Goal: Task Accomplishment & Management: Complete application form

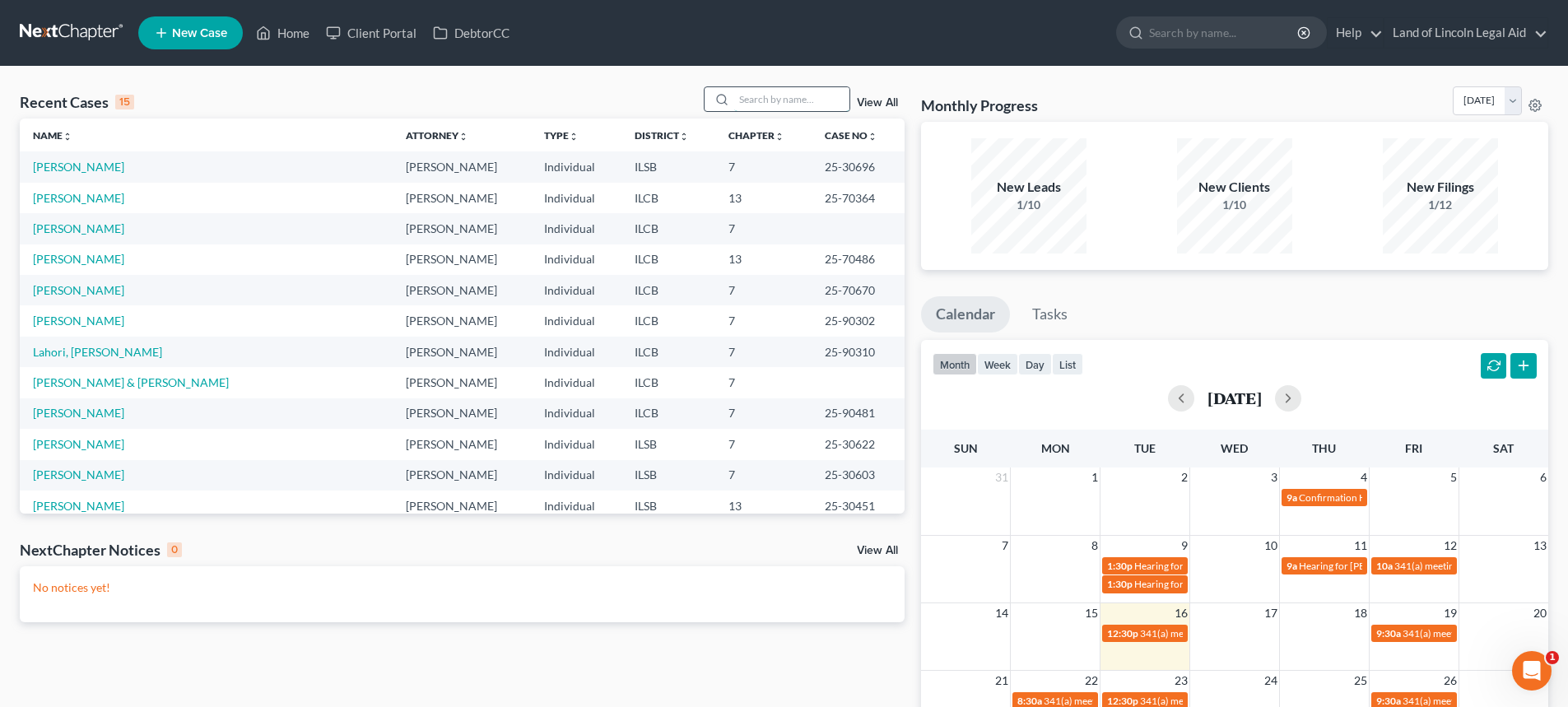
click at [772, 98] on input "search" at bounding box center [792, 99] width 115 height 24
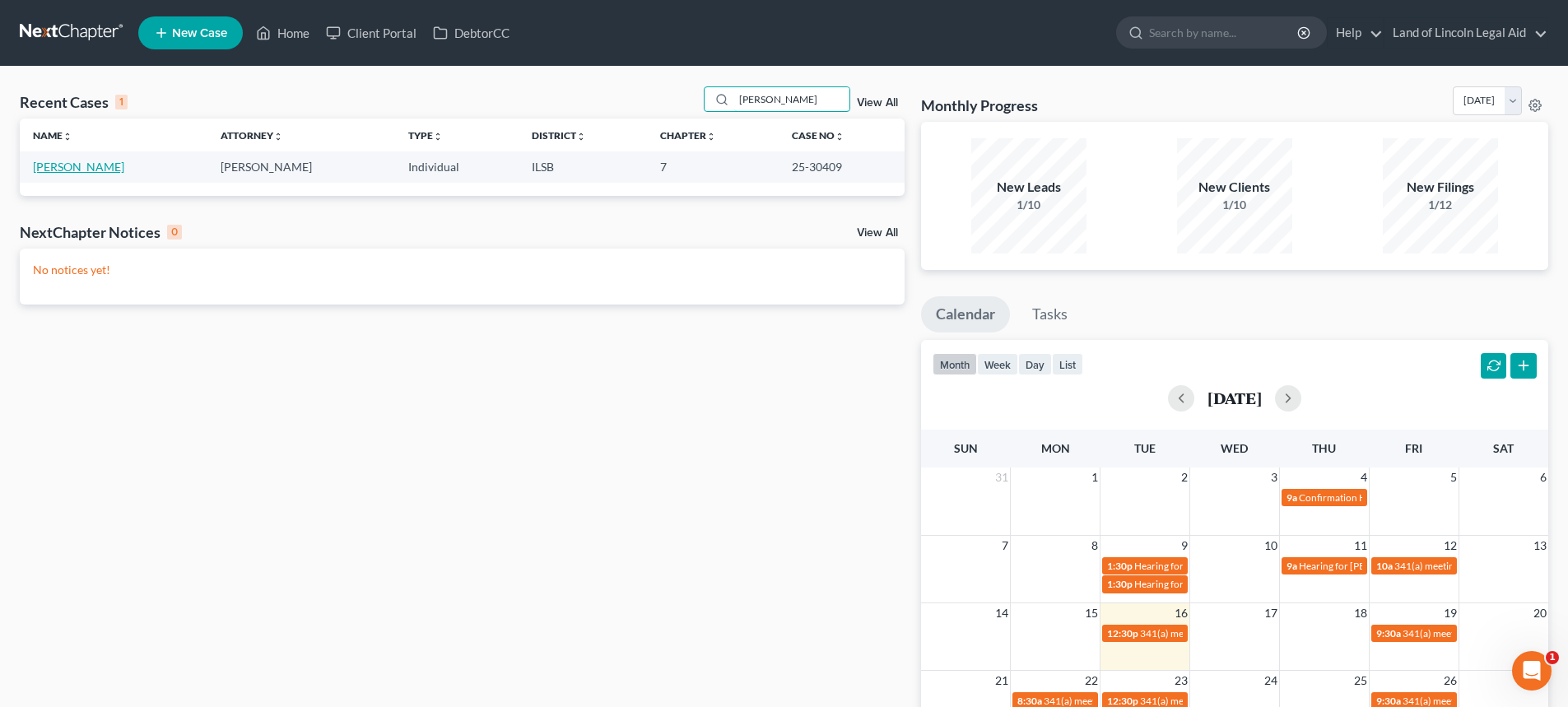
type input "[PERSON_NAME]"
click at [75, 163] on link "[PERSON_NAME]" at bounding box center [78, 166] width 92 height 14
select select "4"
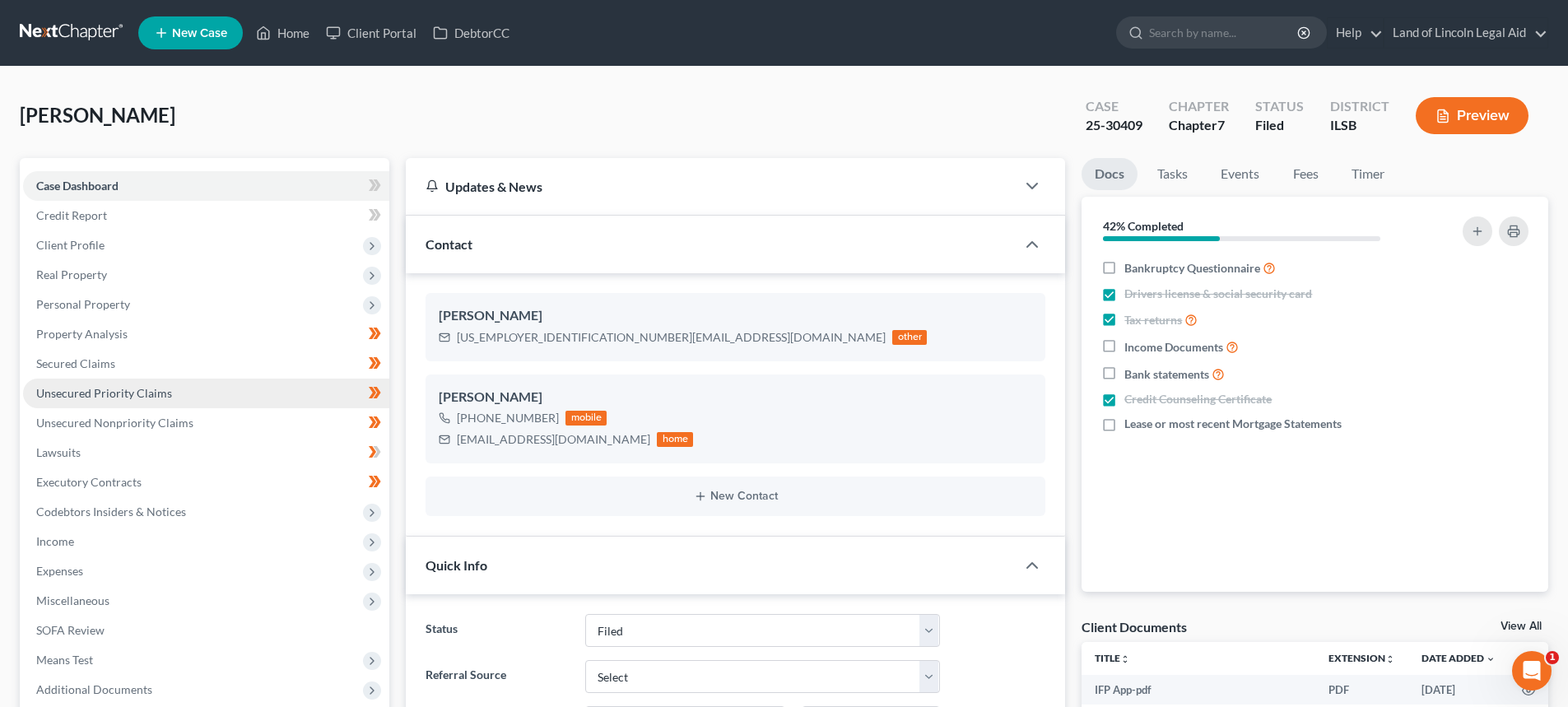
click at [272, 392] on link "Unsecured Priority Claims" at bounding box center [206, 393] width 366 height 29
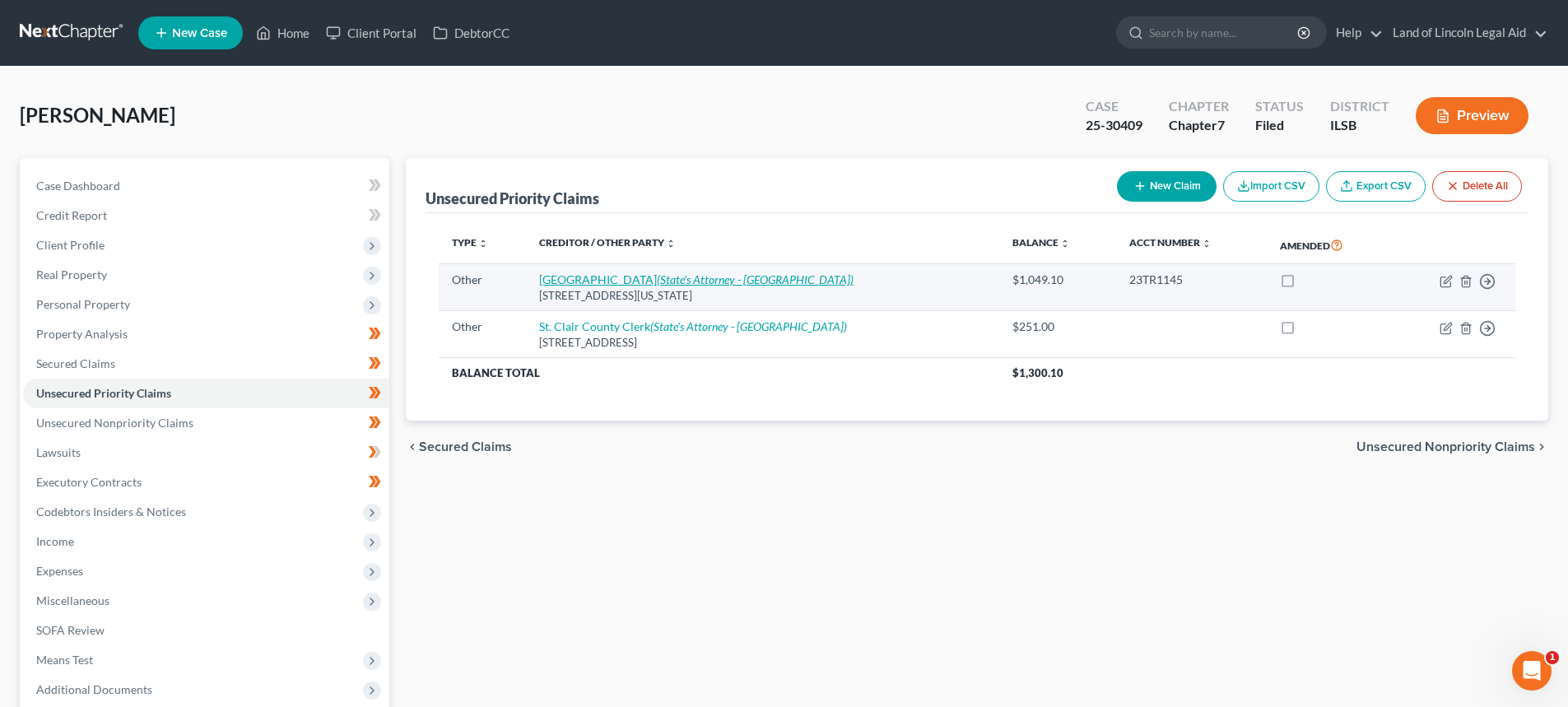
click at [604, 283] on link "Pulaski County Circuit Court (State's Attorney - [GEOGRAPHIC_DATA])" at bounding box center [697, 279] width 314 height 14
select select "9"
select select "14"
select select "0"
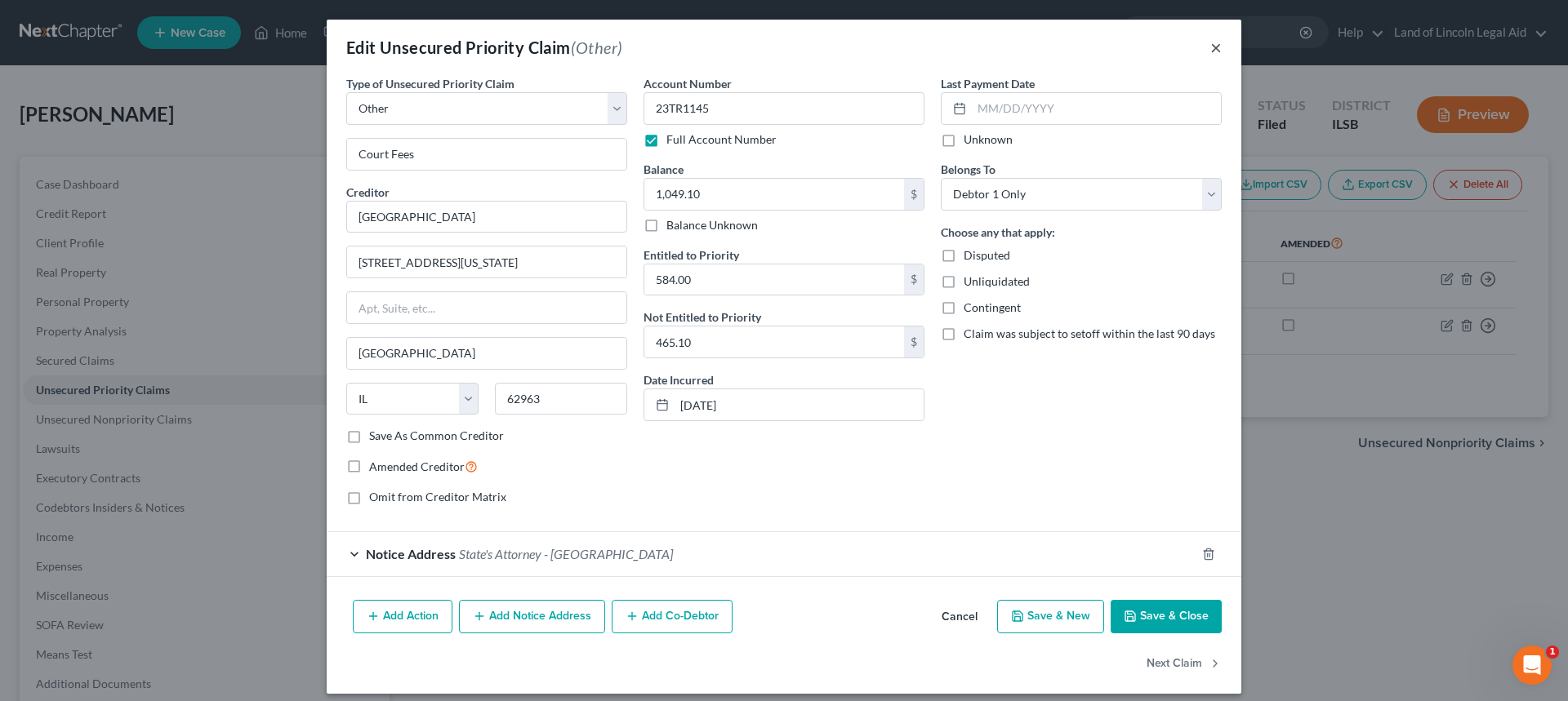
click at [1213, 48] on button "×" at bounding box center [1216, 48] width 12 height 20
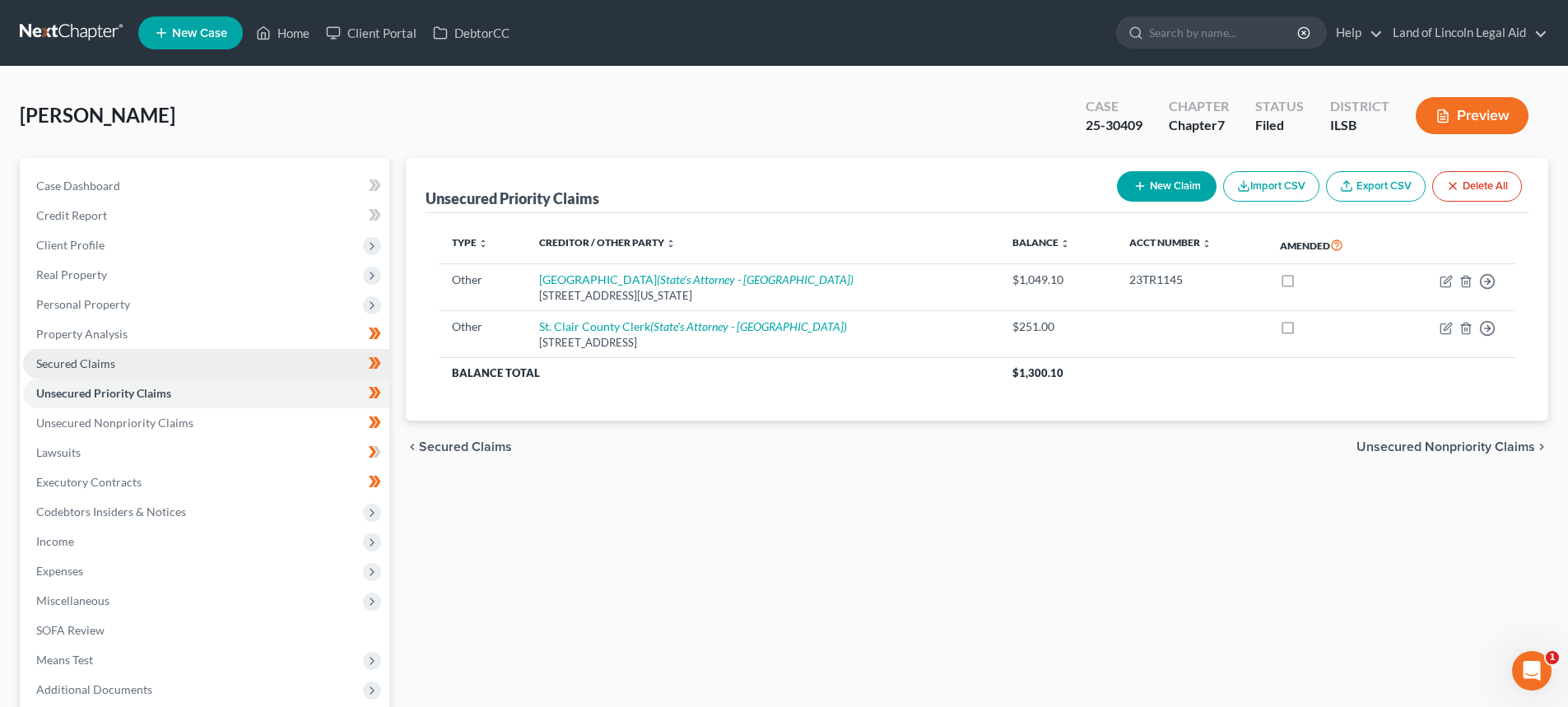
click at [261, 361] on link "Secured Claims" at bounding box center [206, 363] width 366 height 29
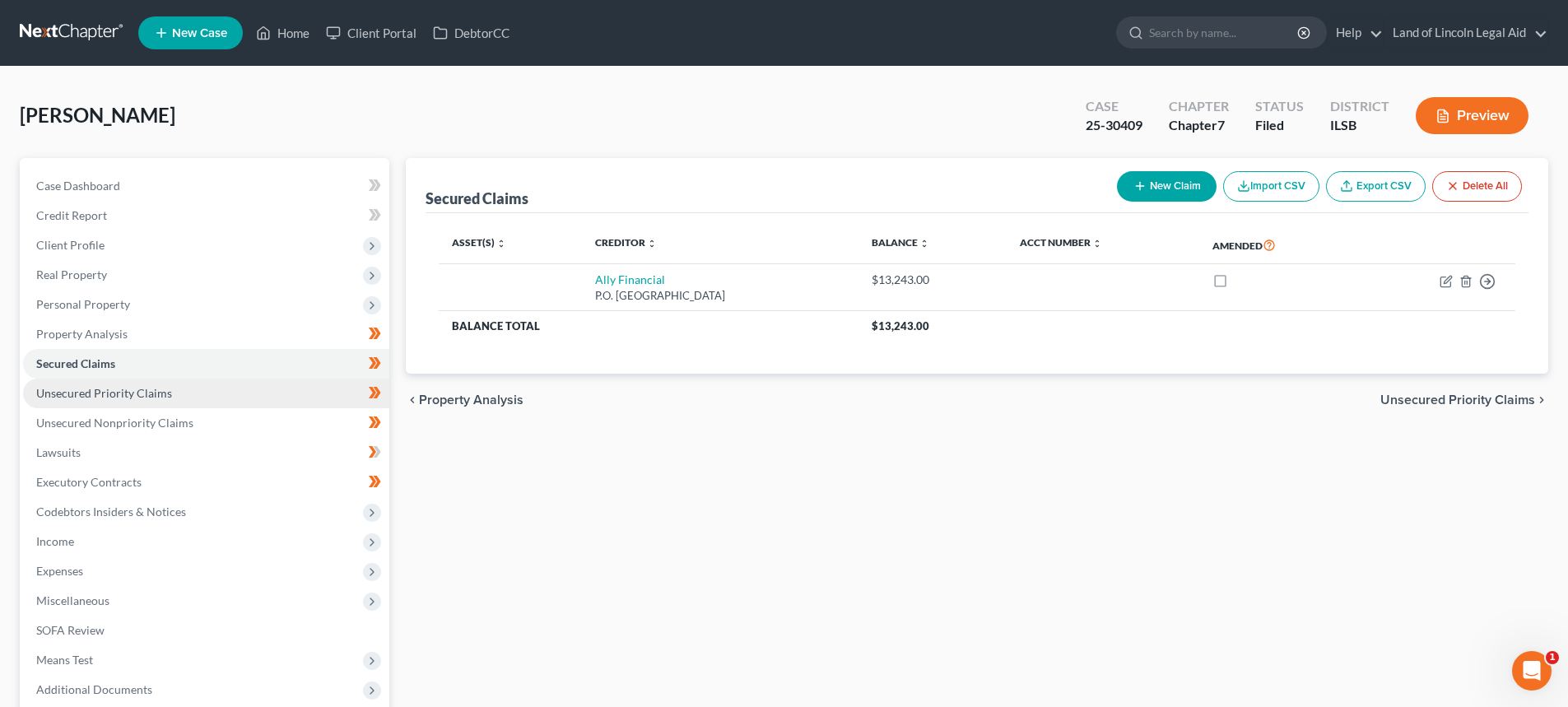
click at [188, 394] on link "Unsecured Priority Claims" at bounding box center [206, 393] width 366 height 29
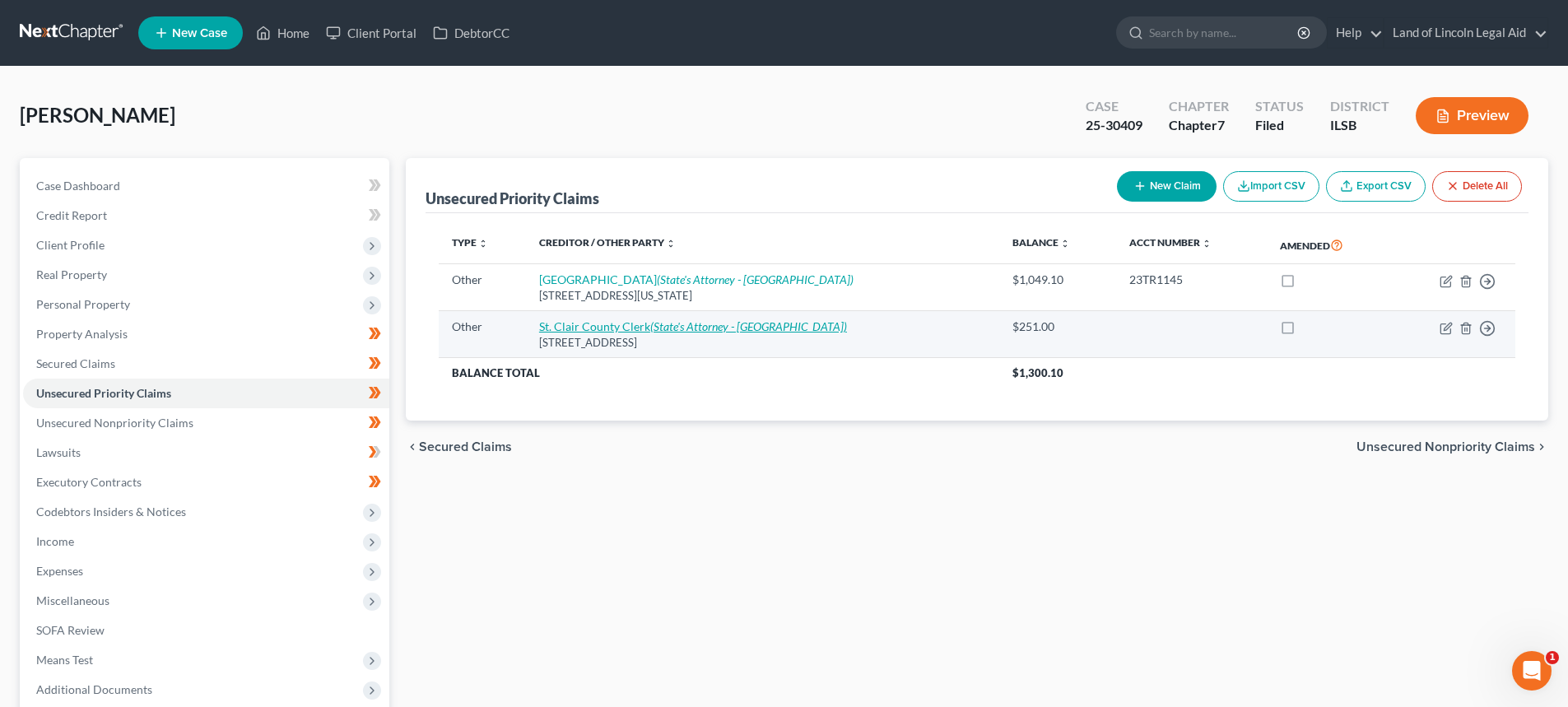
click at [657, 330] on icon "(State's Attorney - [GEOGRAPHIC_DATA])" at bounding box center [749, 326] width 197 height 14
select select "9"
select select "14"
select select "0"
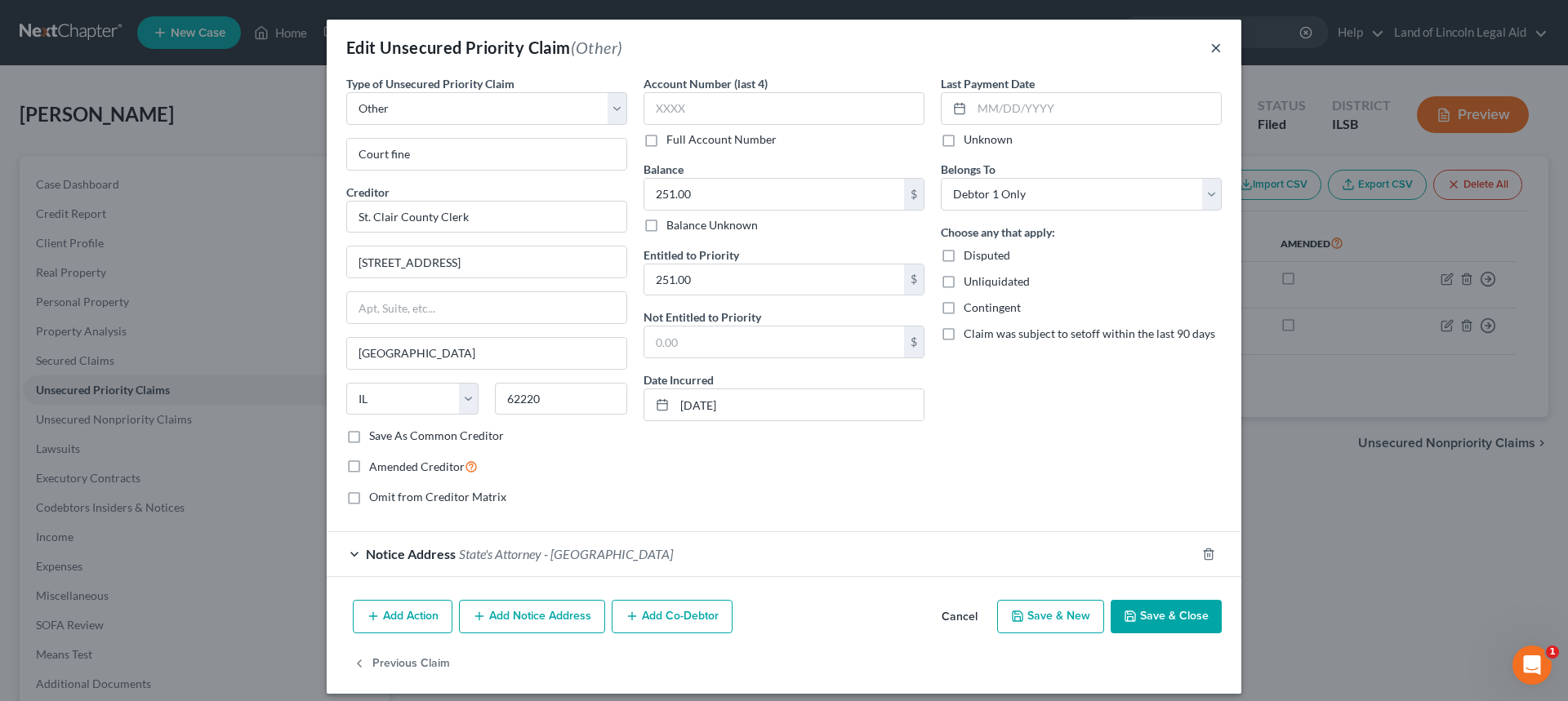
click at [1211, 49] on button "×" at bounding box center [1216, 48] width 12 height 20
